Goal: Information Seeking & Learning: Check status

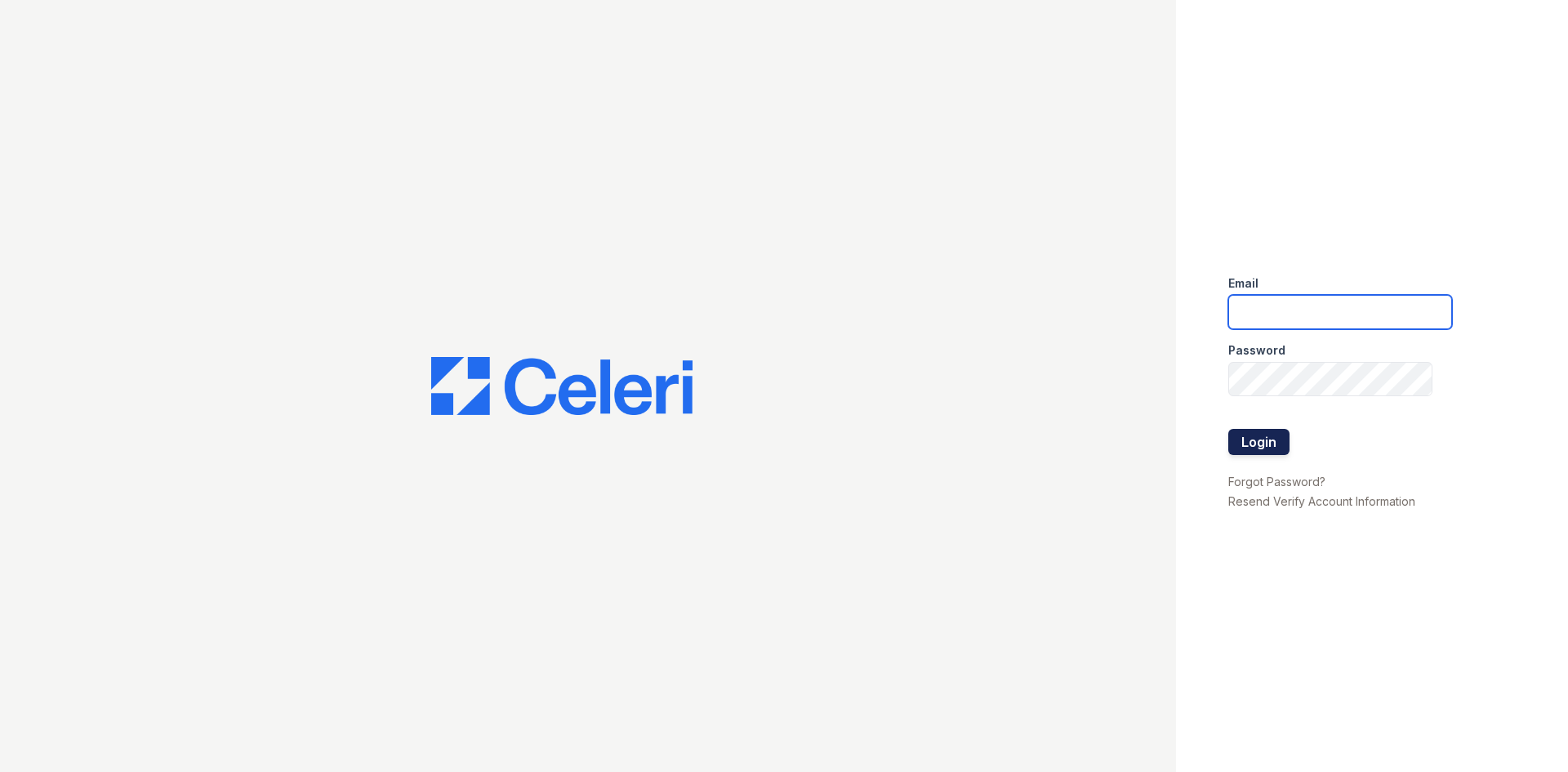
type input "[EMAIL_ADDRESS][DOMAIN_NAME]"
click at [1255, 446] on button "Login" at bounding box center [1258, 442] width 61 height 26
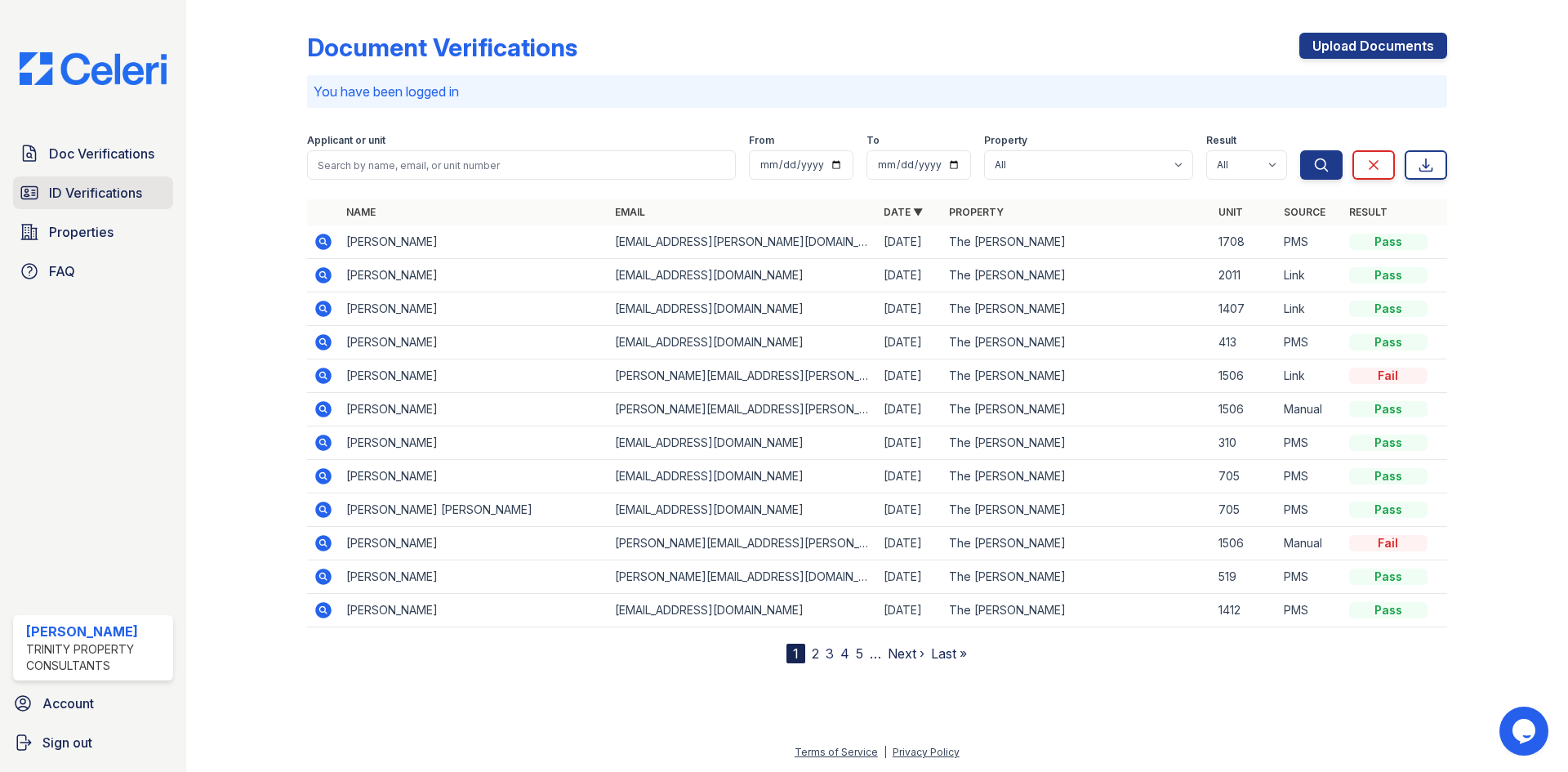
click at [104, 201] on span "ID Verifications" at bounding box center [95, 192] width 93 height 19
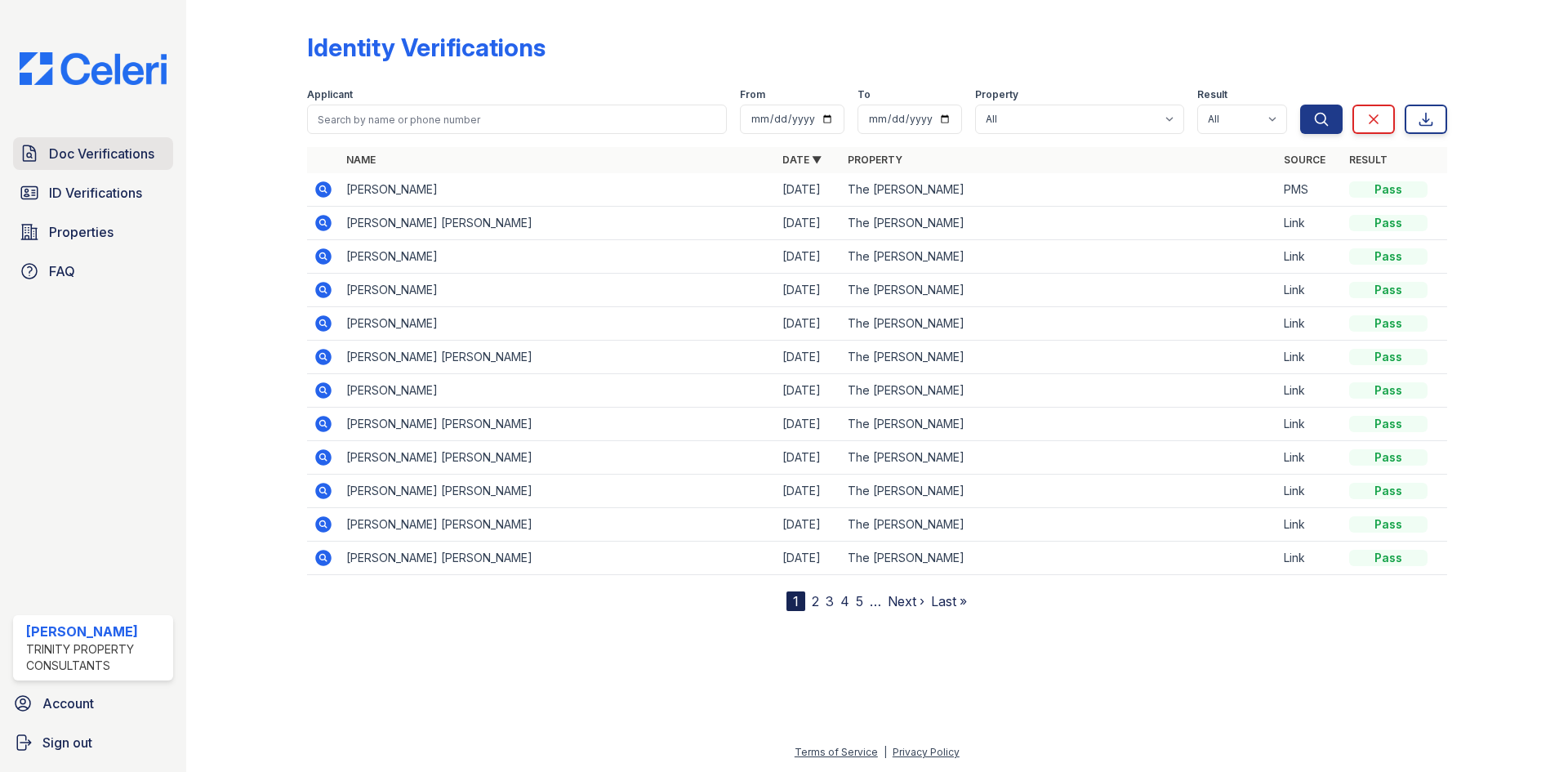
click at [96, 156] on span "Doc Verifications" at bounding box center [102, 153] width 106 height 19
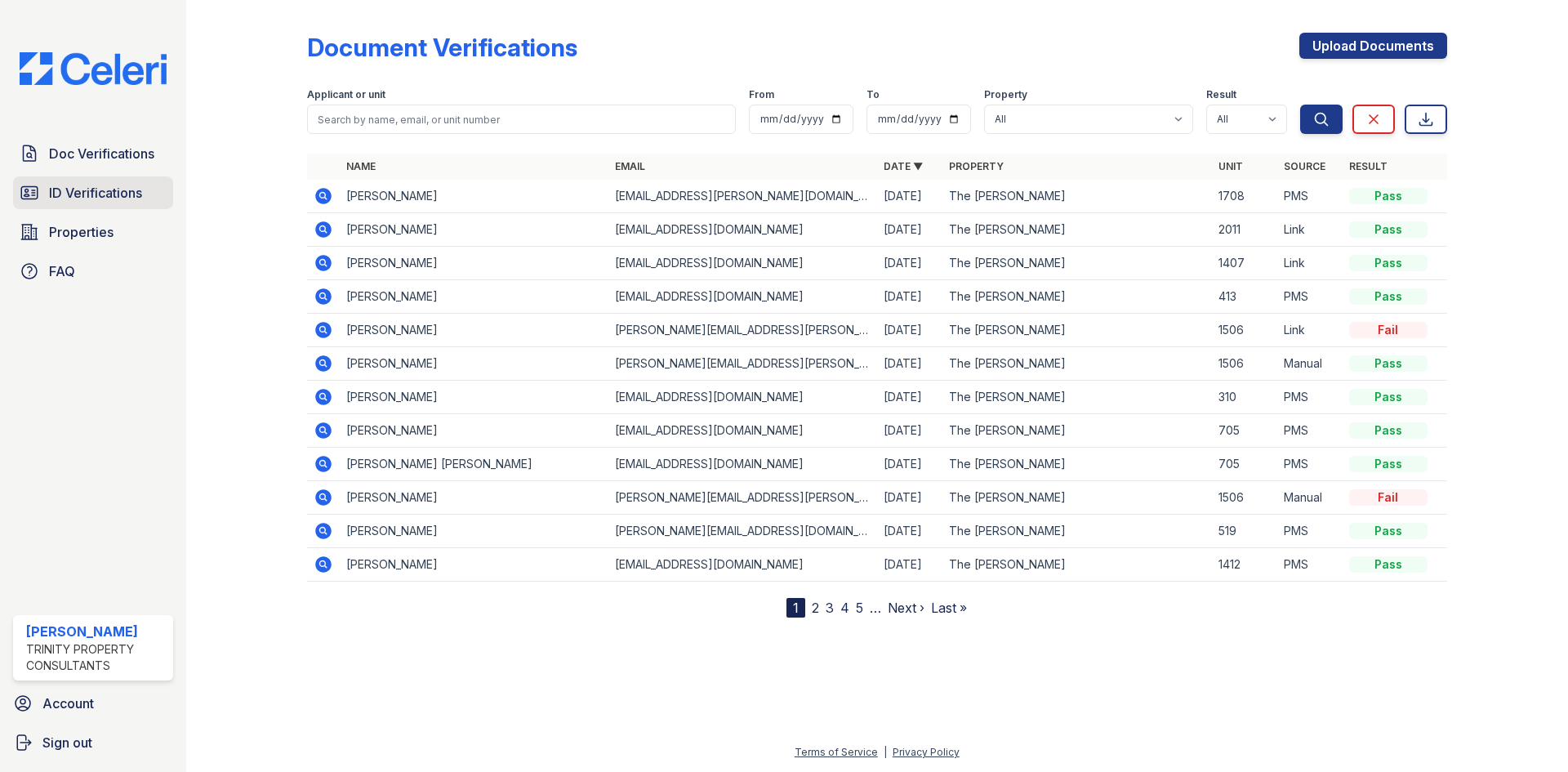
click at [100, 196] on span "ID Verifications" at bounding box center [95, 192] width 93 height 19
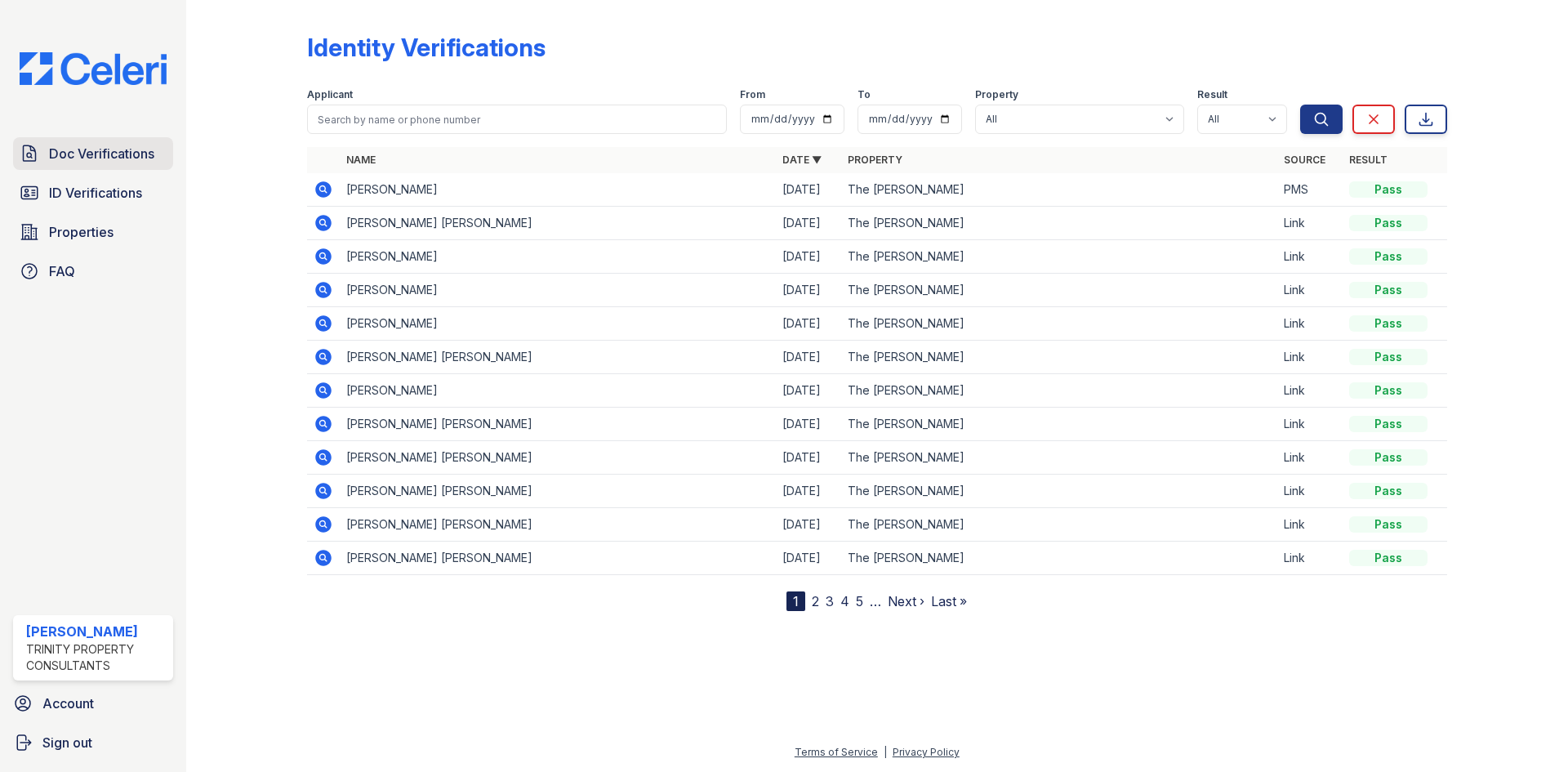
click at [107, 160] on span "Doc Verifications" at bounding box center [102, 153] width 106 height 19
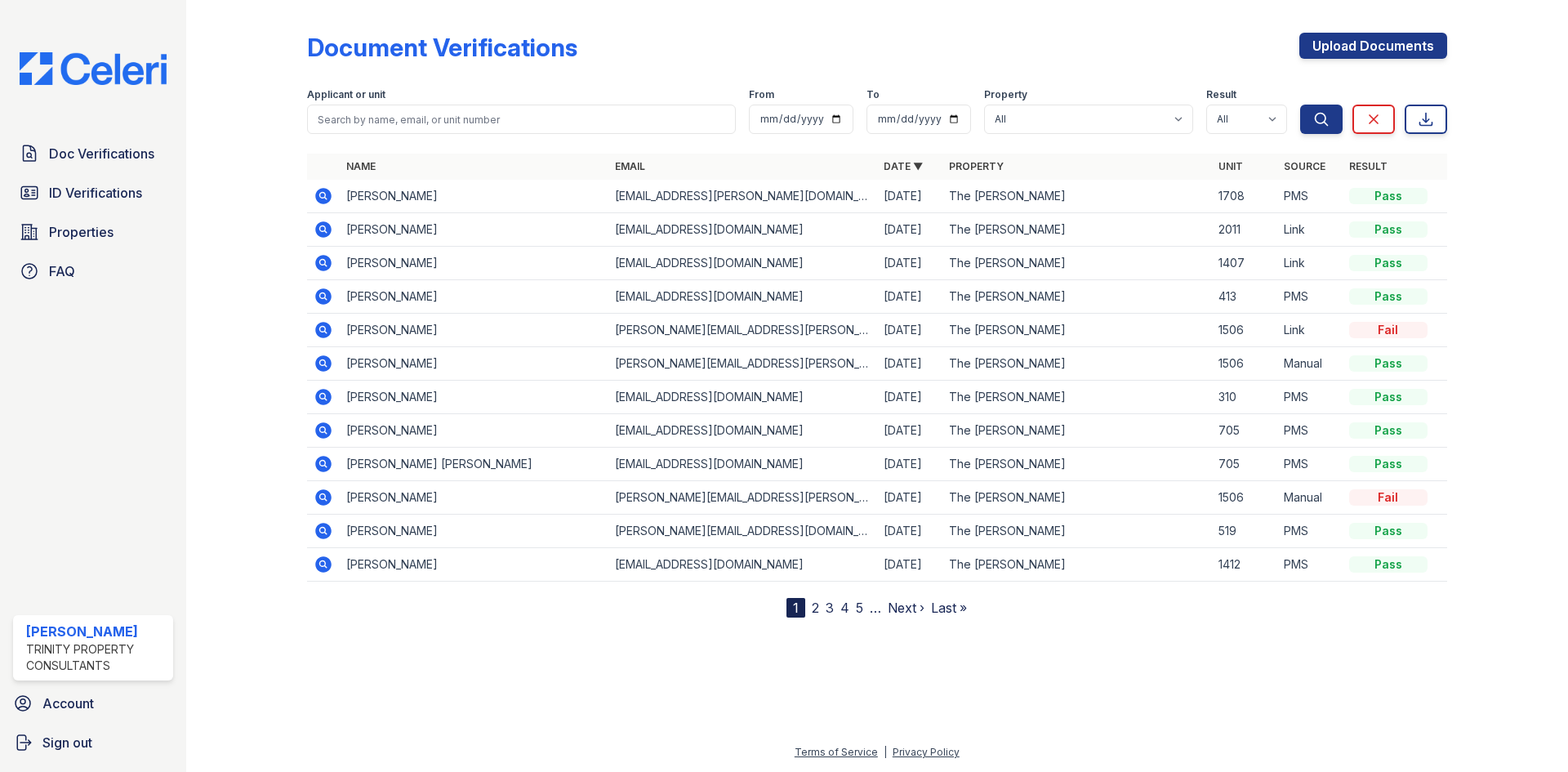
click at [813, 609] on link "2" at bounding box center [816, 608] width 7 height 17
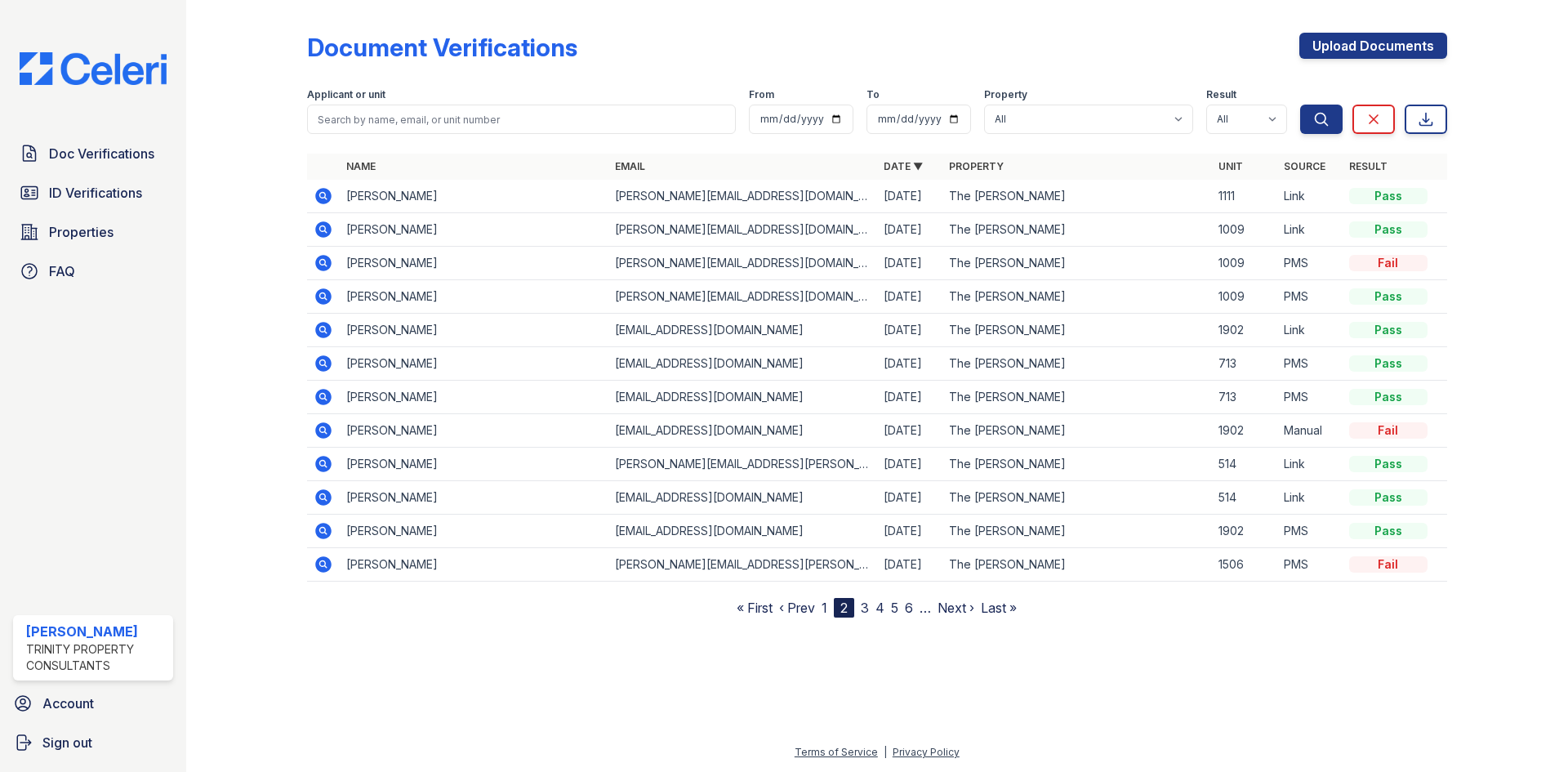
click at [864, 611] on link "3" at bounding box center [865, 608] width 8 height 17
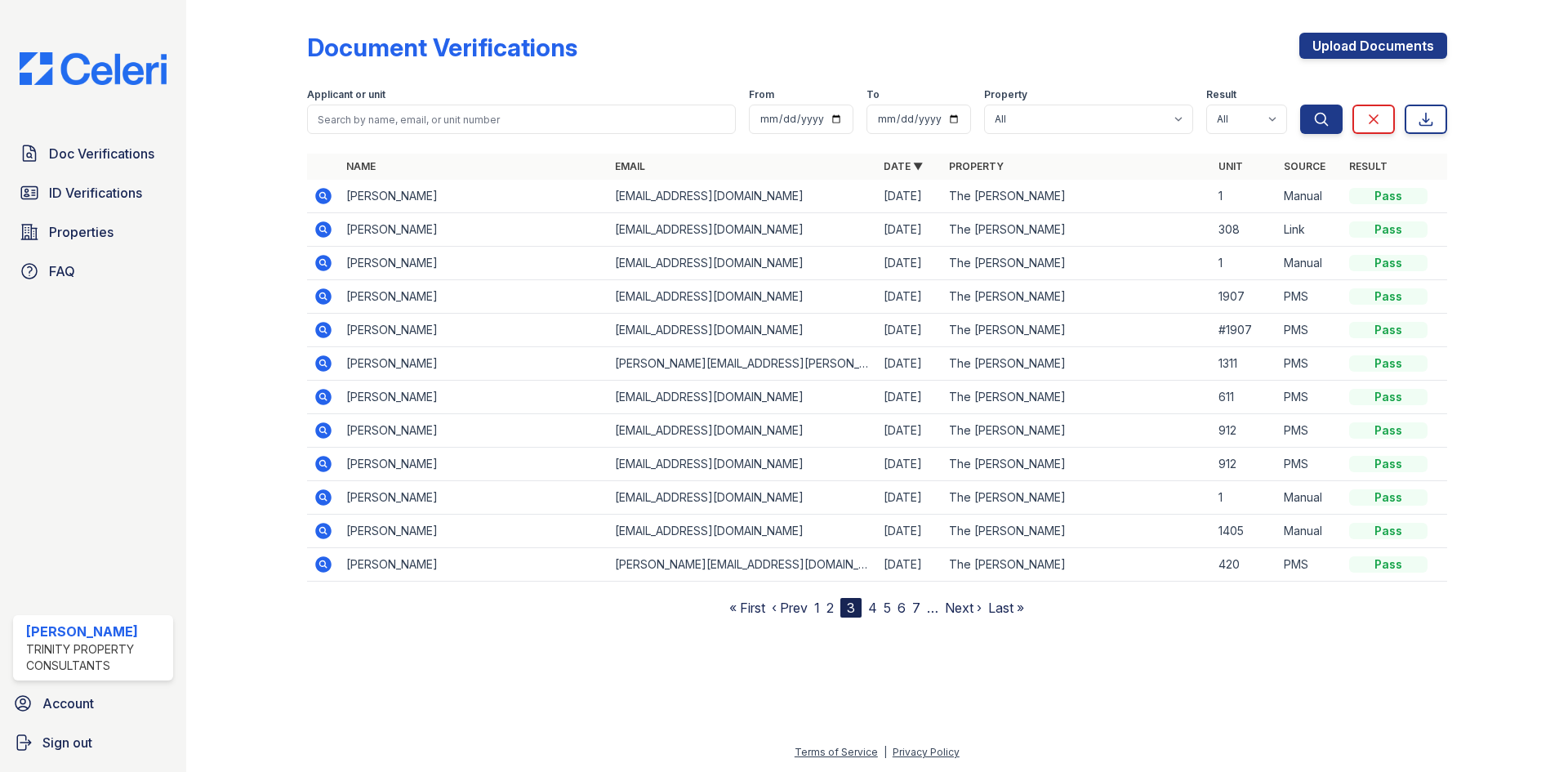
click at [875, 607] on link "4" at bounding box center [873, 608] width 9 height 17
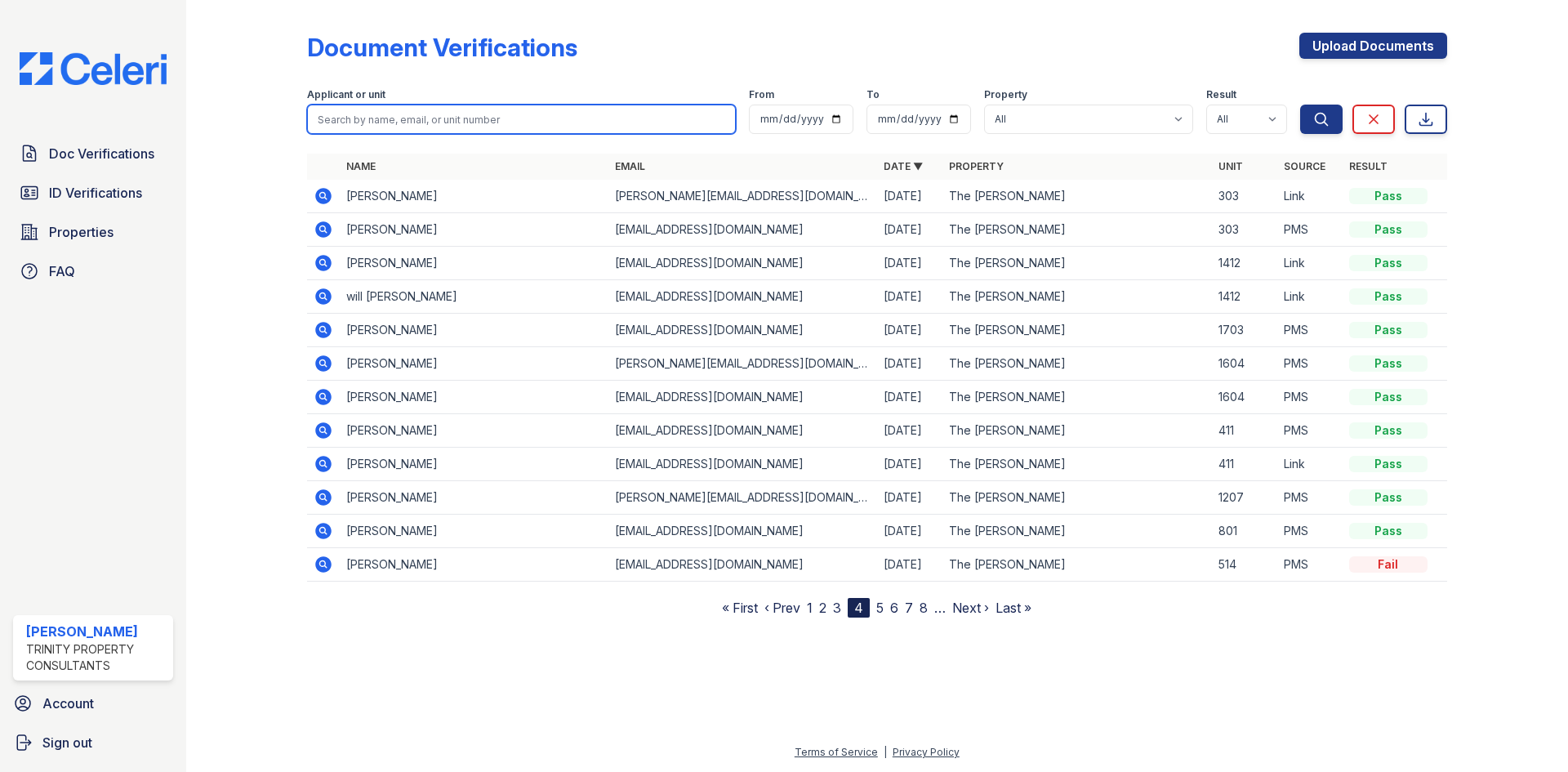
click at [372, 116] on input "search" at bounding box center [521, 120] width 429 height 30
type input "[PERSON_NAME]"
click at [1300, 105] on button "Search" at bounding box center [1321, 120] width 43 height 30
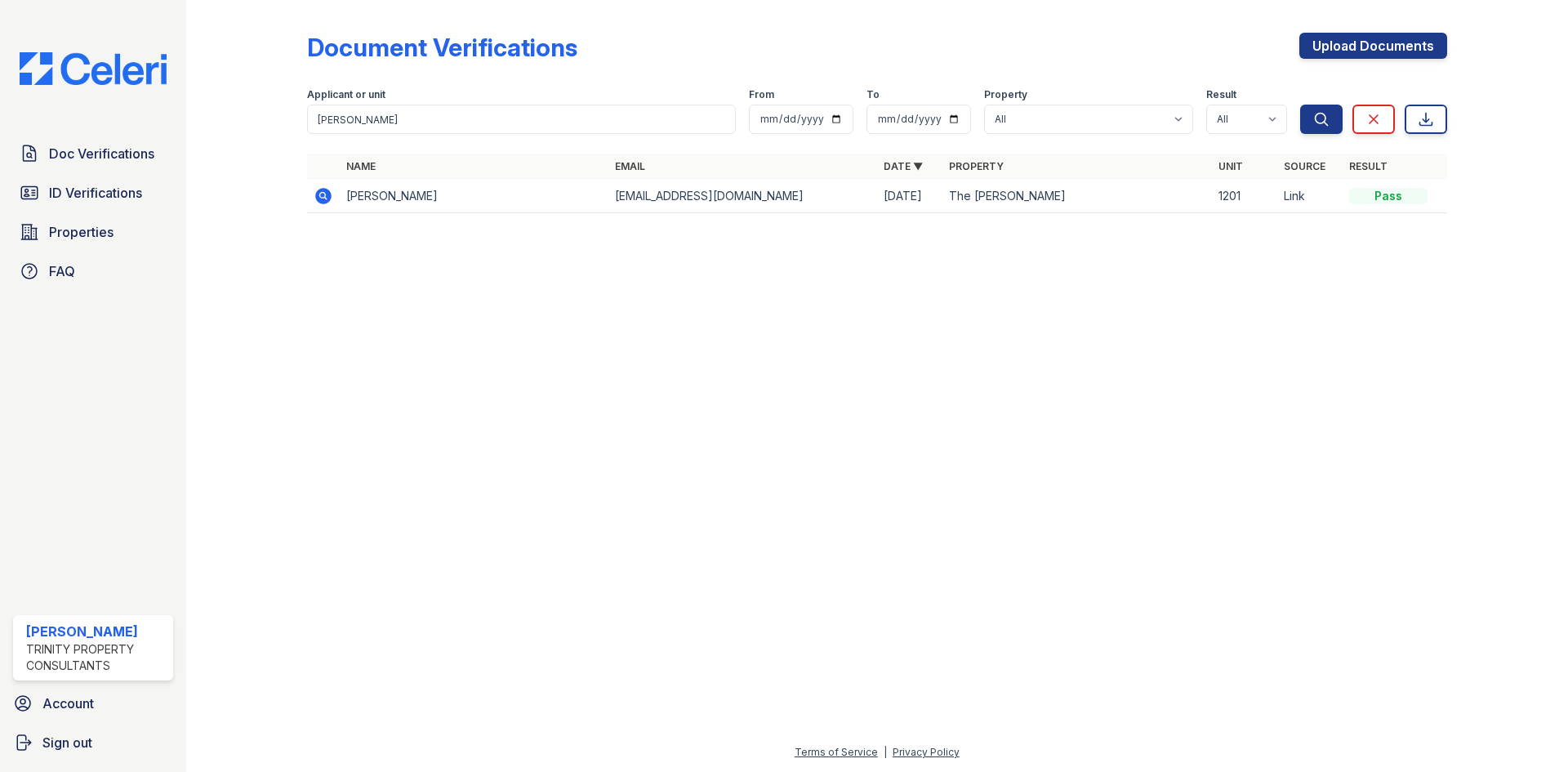
click at [323, 196] on icon at bounding box center [322, 195] width 4 height 4
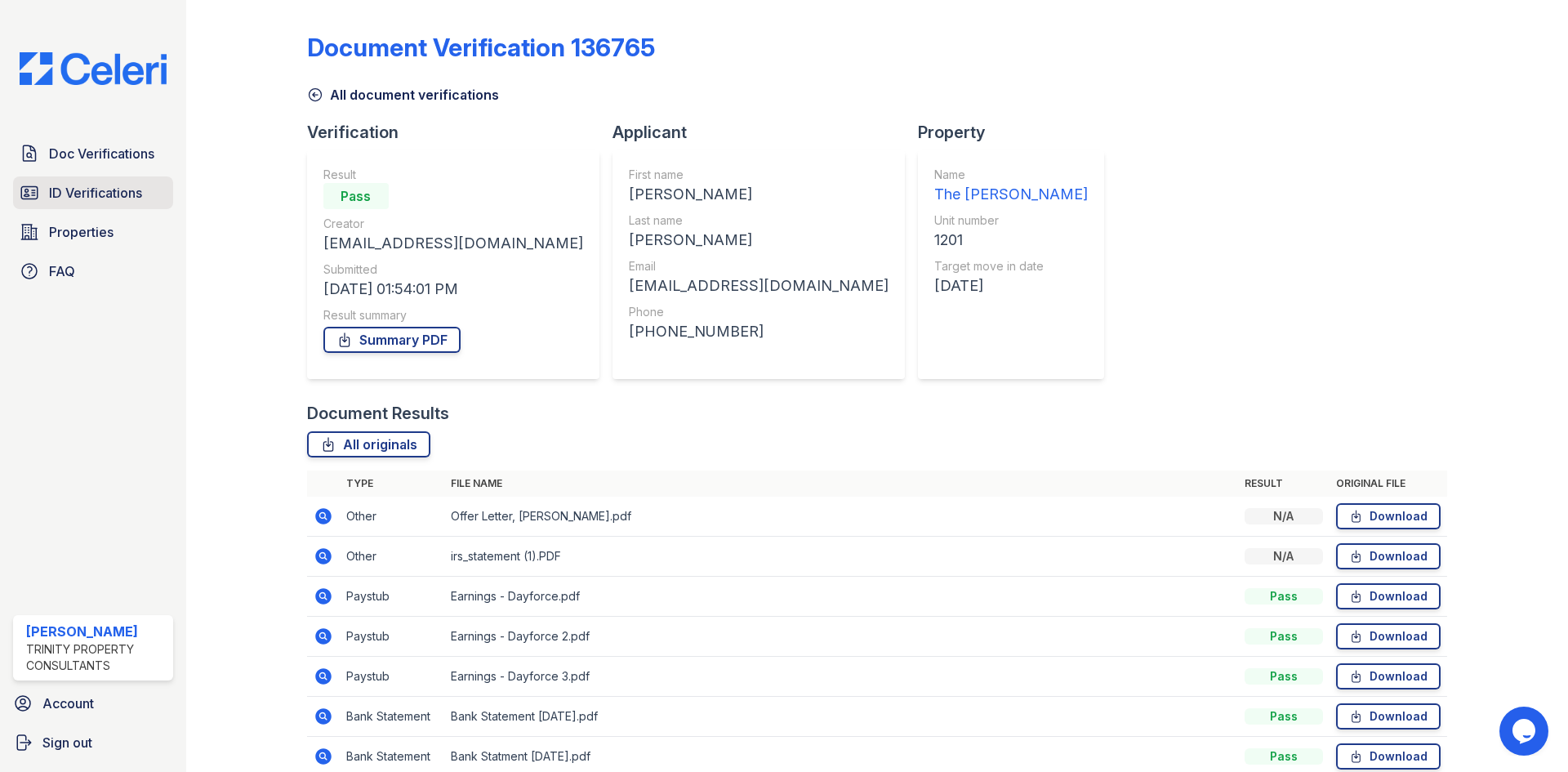
click at [98, 192] on span "ID Verifications" at bounding box center [95, 192] width 93 height 19
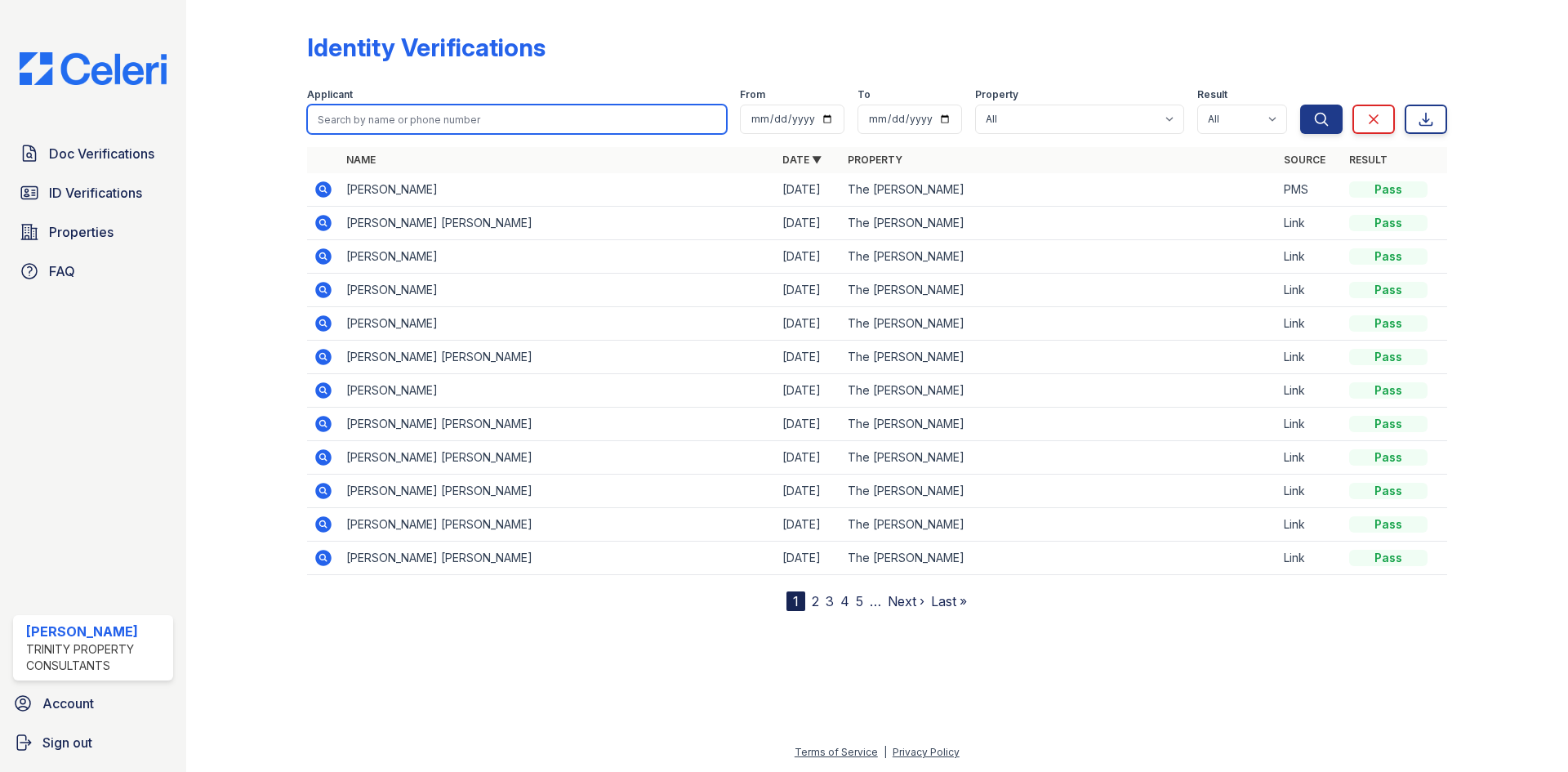
click at [367, 117] on input "search" at bounding box center [516, 120] width 420 height 30
type input "[PERSON_NAME]"
click at [1300, 105] on button "Search" at bounding box center [1321, 120] width 43 height 30
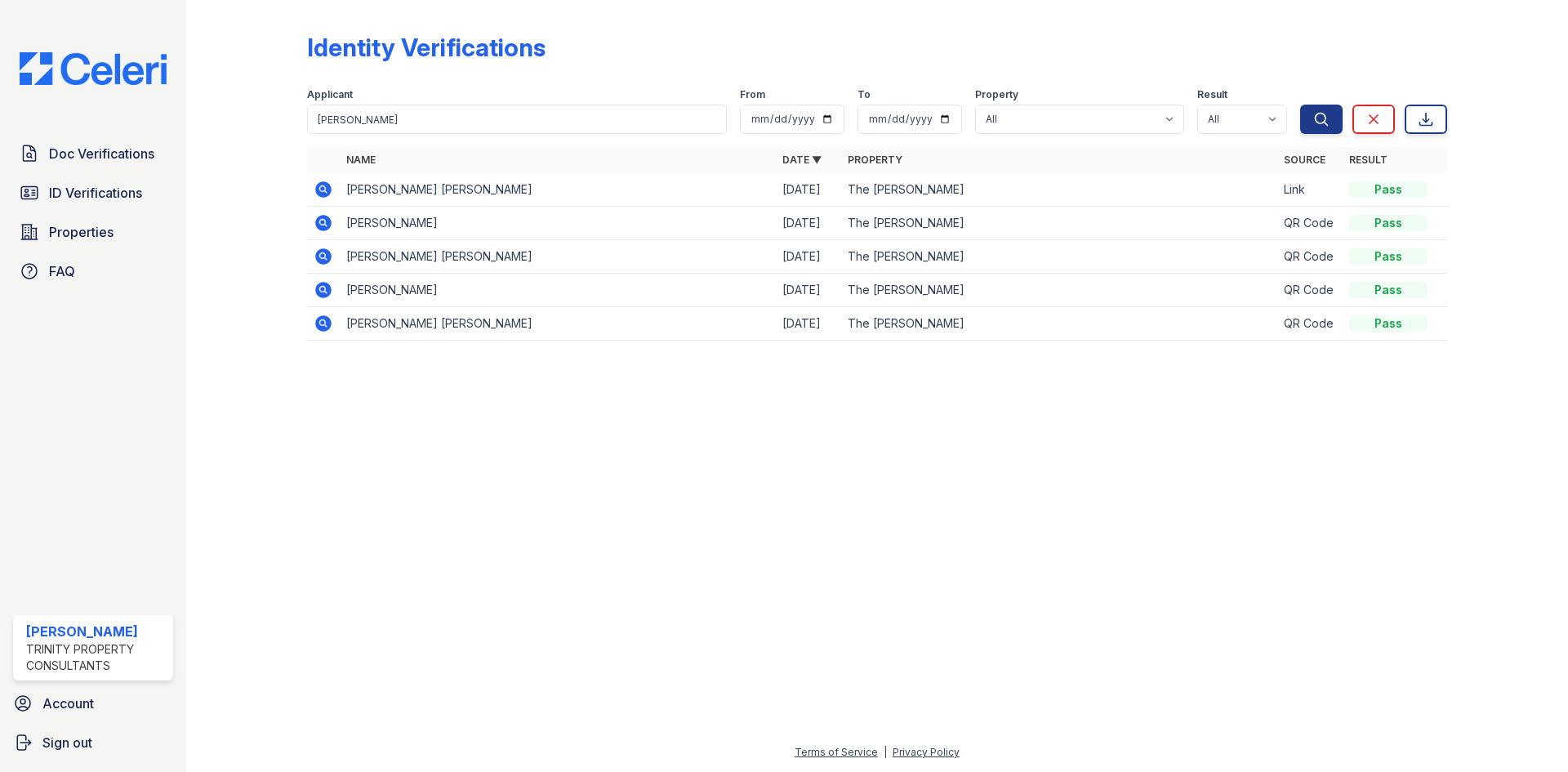
click at [324, 187] on icon at bounding box center [322, 189] width 19 height 19
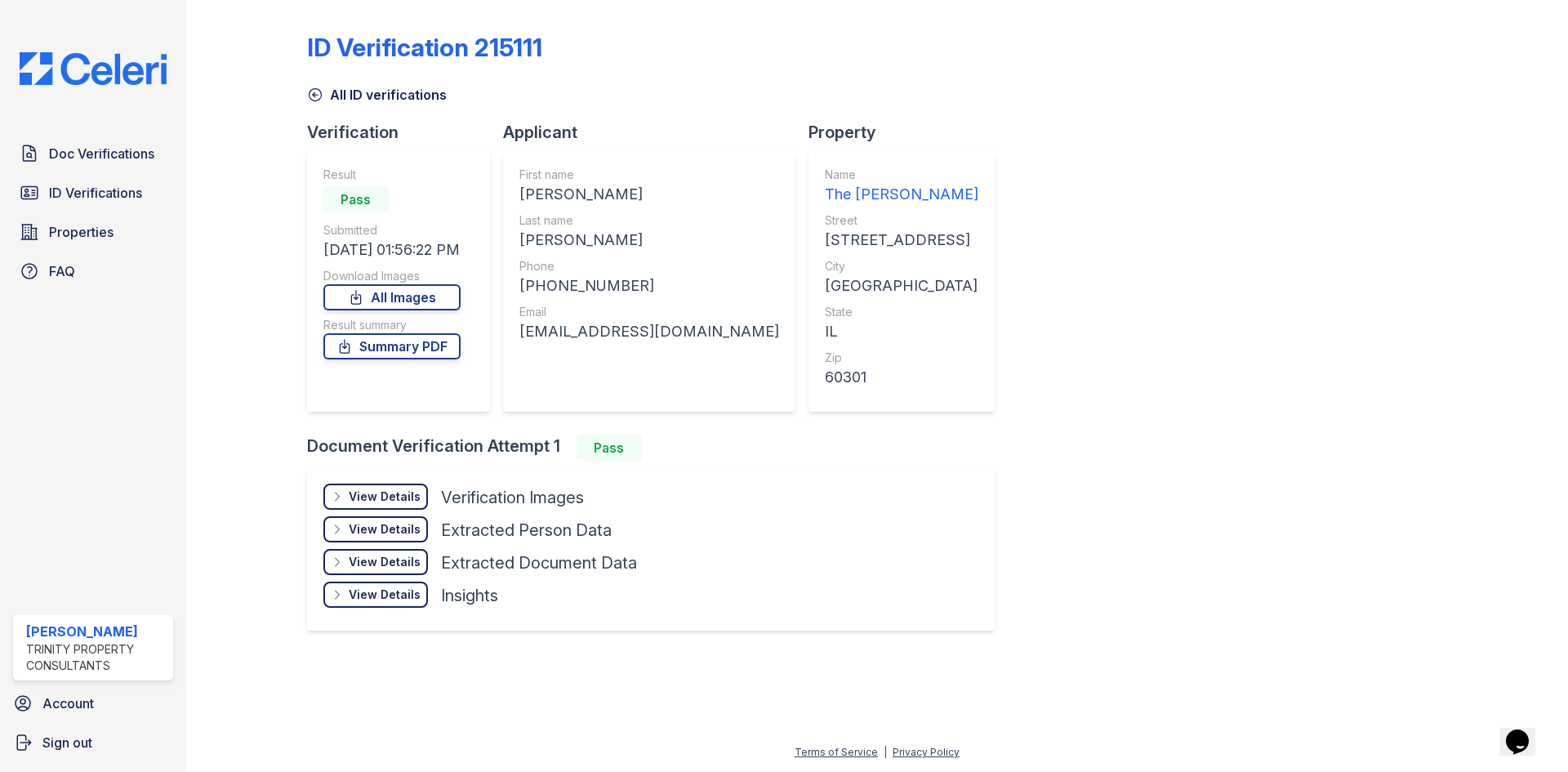
click at [395, 501] on div "View Details" at bounding box center [385, 497] width 72 height 17
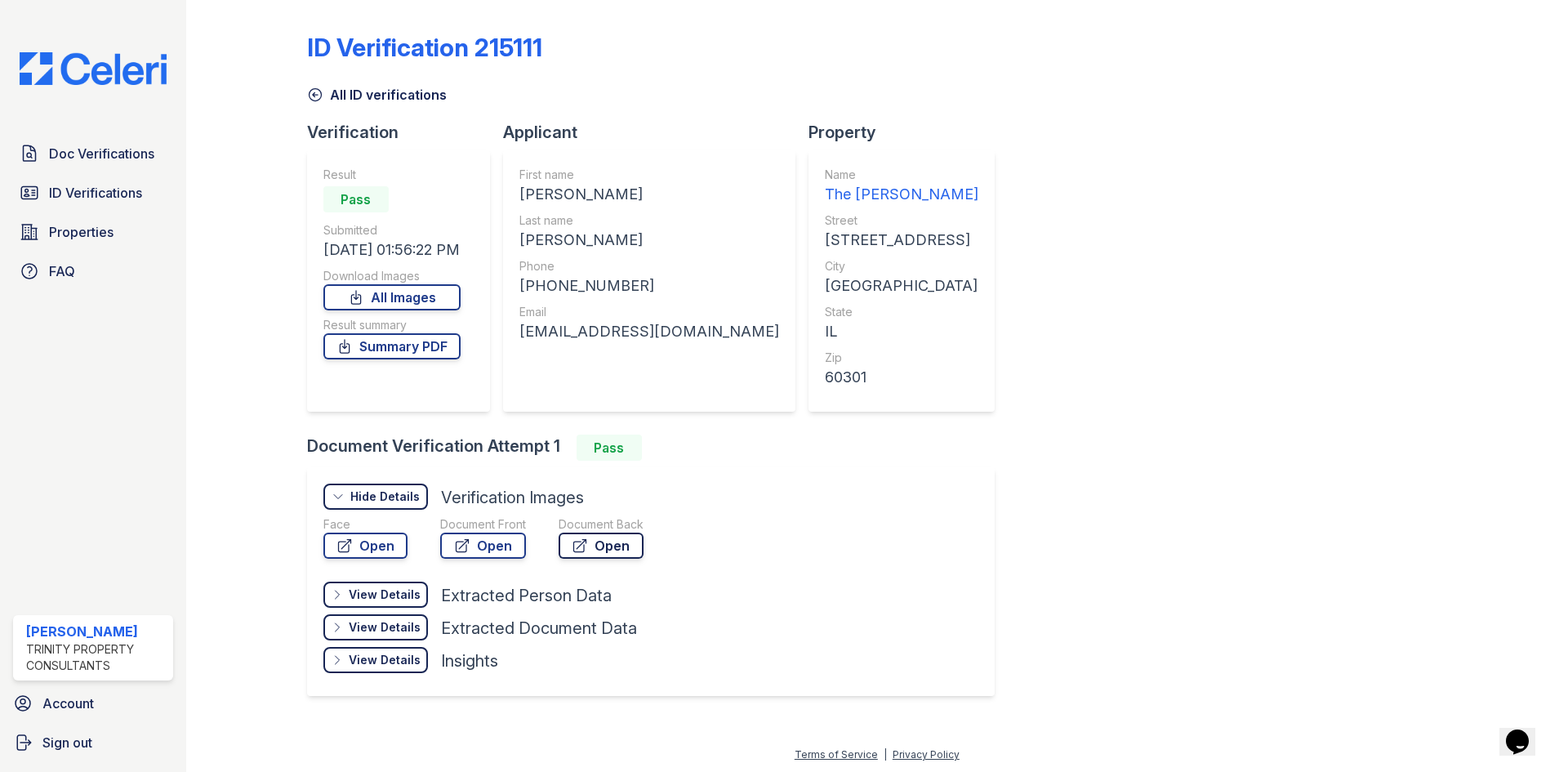
click at [605, 546] on link "Open" at bounding box center [601, 546] width 85 height 26
